Goal: Information Seeking & Learning: Learn about a topic

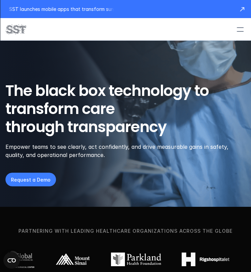
click at [239, 29] on div at bounding box center [240, 29] width 15 height 15
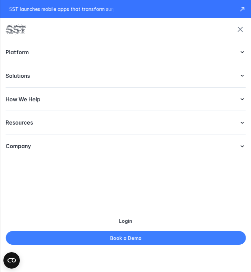
click at [241, 144] on icon at bounding box center [242, 146] width 7 height 7
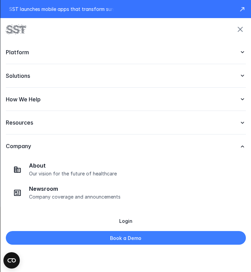
click at [242, 123] on use at bounding box center [241, 123] width 3 height 2
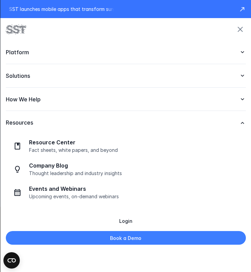
click at [240, 98] on icon at bounding box center [242, 99] width 7 height 7
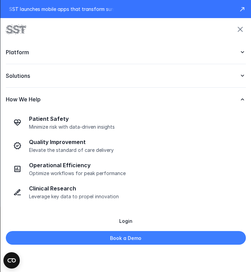
click at [12, 99] on p "How We Help" at bounding box center [118, 99] width 226 height 7
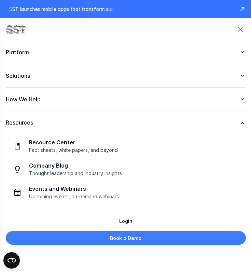
click at [36, 105] on div "How We Help" at bounding box center [125, 100] width 240 height 24
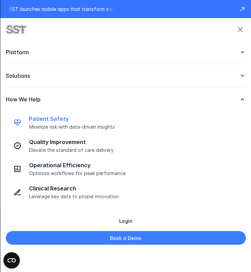
click at [41, 118] on p "Patient Safety" at bounding box center [135, 118] width 213 height 7
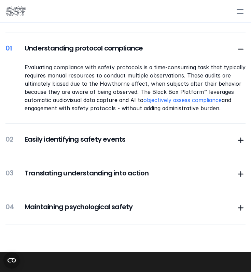
scroll to position [154, 0]
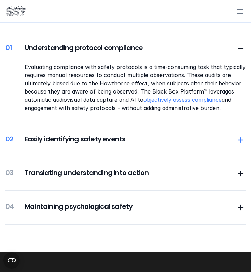
click at [241, 141] on use at bounding box center [240, 139] width 5 height 5
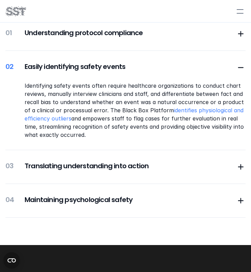
scroll to position [172, 0]
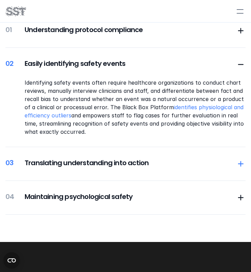
click at [244, 164] on icon at bounding box center [241, 164] width 10 height 10
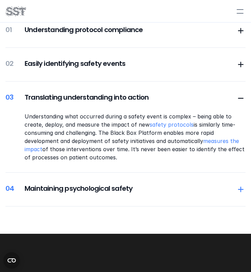
click at [233, 186] on h5 "Maintaining psychological safety" at bounding box center [130, 189] width 211 height 10
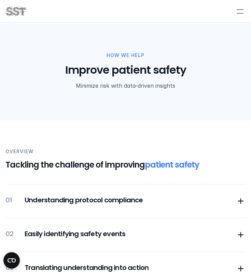
scroll to position [0, 0]
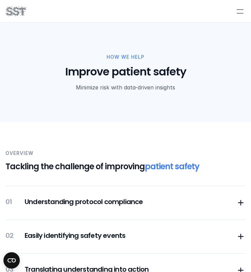
click at [243, 14] on div at bounding box center [240, 11] width 15 height 15
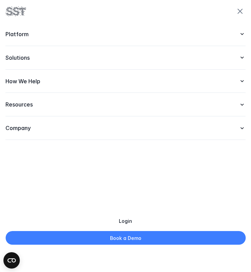
click at [240, 127] on icon at bounding box center [242, 128] width 7 height 7
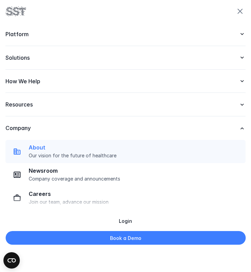
click at [56, 153] on p "Our vision for the future of healthcare" at bounding box center [135, 156] width 213 height 6
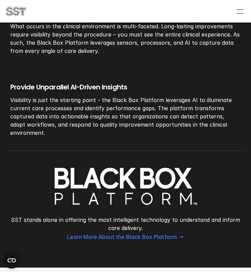
scroll to position [901, 0]
